Goal: Task Accomplishment & Management: Manage account settings

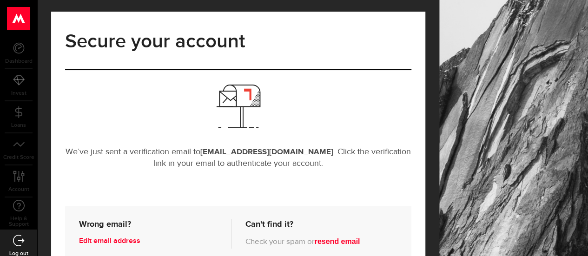
click at [340, 103] on div "We’ve just sent a verification email to [EMAIL_ADDRESS][DOMAIN_NAME] . Click th…" at bounding box center [238, 126] width 361 height 85
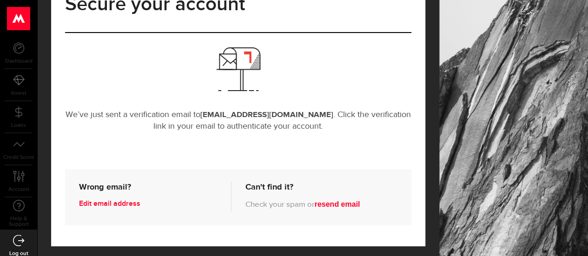
scroll to position [40, 0]
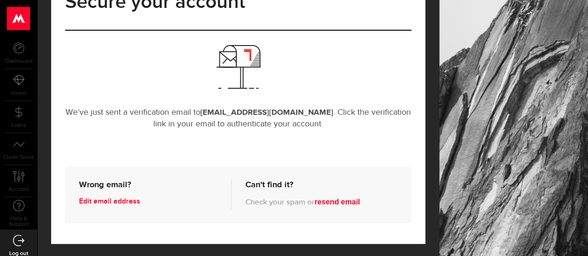
click at [20, 50] on icon at bounding box center [19, 48] width 12 height 12
click at [355, 199] on button "resend email" at bounding box center [338, 202] width 46 height 8
click at [124, 200] on link "Edit email address" at bounding box center [150, 201] width 143 height 15
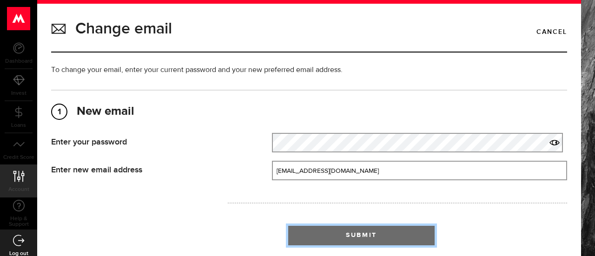
click at [338, 230] on button "Submit" at bounding box center [361, 236] width 147 height 20
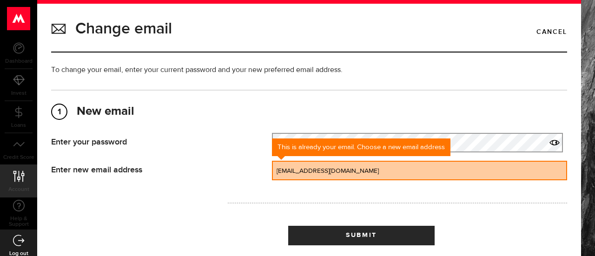
click at [324, 172] on input "[EMAIL_ADDRESS][DOMAIN_NAME]" at bounding box center [419, 171] width 295 height 20
type input "[EMAIL_ADDRESS][DOMAIN_NAME]"
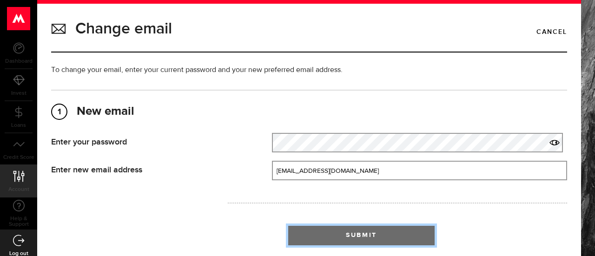
click at [346, 235] on span "Submit" at bounding box center [361, 235] width 31 height 7
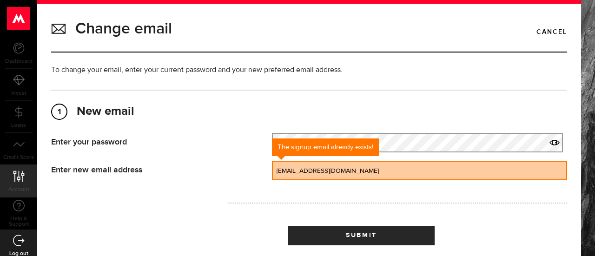
click at [338, 168] on input "[EMAIL_ADDRESS][DOMAIN_NAME]" at bounding box center [419, 171] width 295 height 20
type input "mandynyonis"
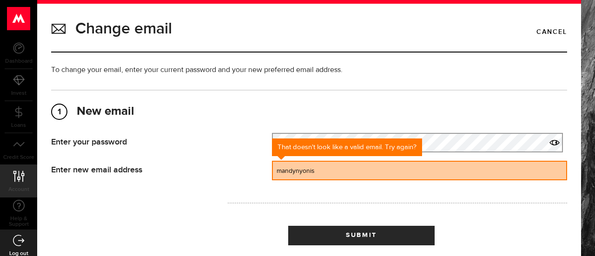
click at [333, 162] on input "mandynyonis" at bounding box center [419, 171] width 295 height 20
paste input "[EMAIL_ADDRESS][DOMAIN_NAME]"
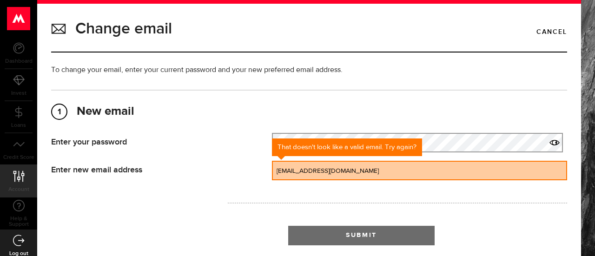
type input "[EMAIL_ADDRESS][DOMAIN_NAME]"
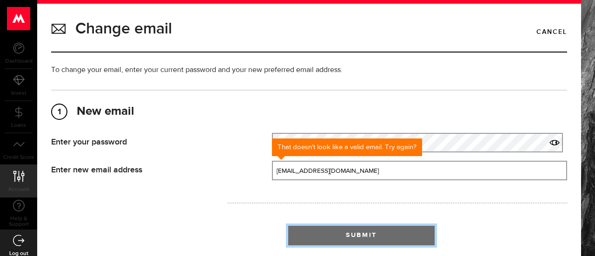
click at [361, 238] on span "submit" at bounding box center [362, 238] width 16 height 16
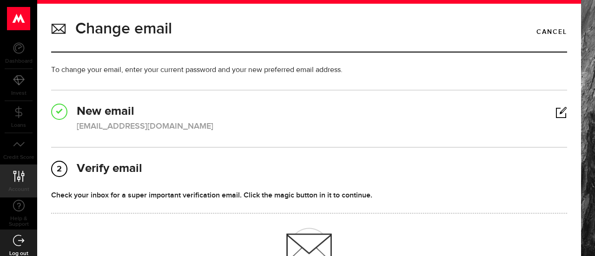
drag, startPoint x: 18, startPoint y: 57, endPoint x: 13, endPoint y: 51, distance: 7.6
click at [13, 51] on link "Dashboard" at bounding box center [18, 53] width 37 height 32
click at [7, 45] on div at bounding box center [7, 45] width 0 height 0
click at [13, 51] on icon at bounding box center [19, 48] width 12 height 12
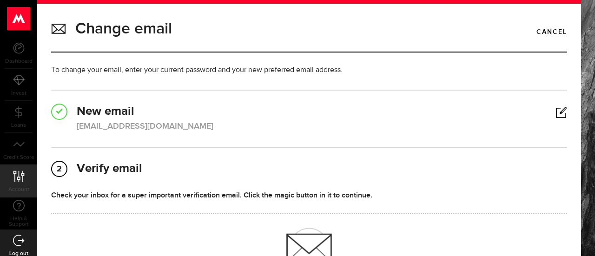
click at [248, 85] on div "Change email Cancel To change your email, enter your current password and your …" at bounding box center [309, 224] width 530 height 414
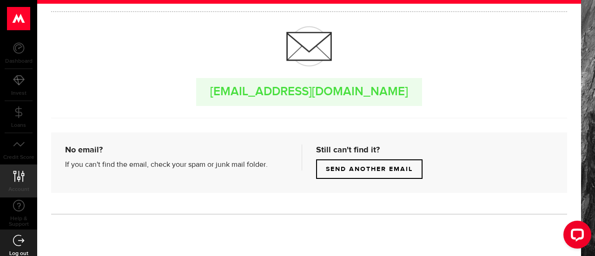
scroll to position [200, 0]
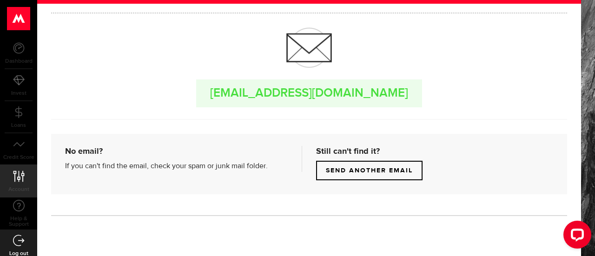
click at [389, 168] on button "Send another email" at bounding box center [369, 171] width 107 height 20
click at [576, 236] on icon "Open LiveChat chat widget" at bounding box center [578, 235] width 9 height 6
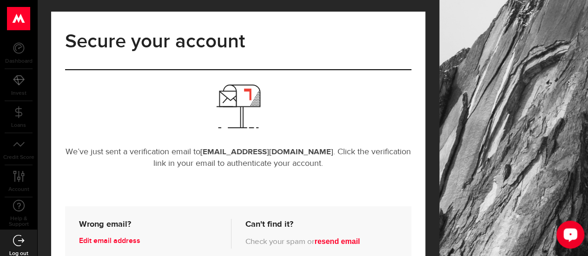
click at [572, 240] on div "Open LiveChat chat widget" at bounding box center [571, 235] width 16 height 16
